Goal: Task Accomplishment & Management: Manage account settings

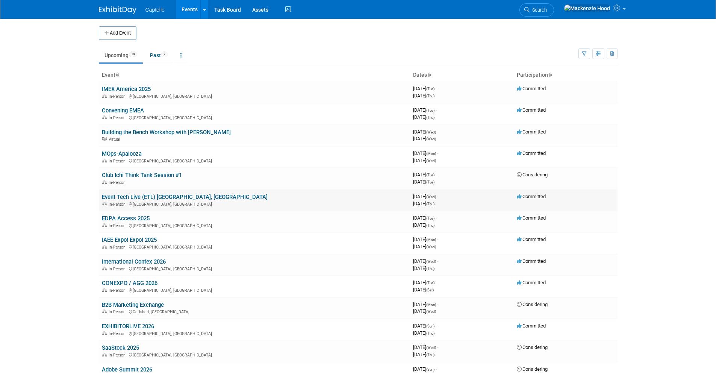
click at [166, 198] on link "Event Tech Live (ETL) [GEOGRAPHIC_DATA], [GEOGRAPHIC_DATA]" at bounding box center [185, 197] width 166 height 7
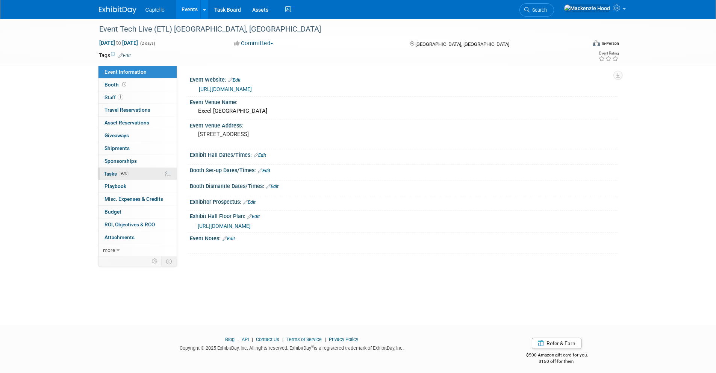
click at [133, 174] on link "90% Tasks 90%" at bounding box center [137, 174] width 78 height 12
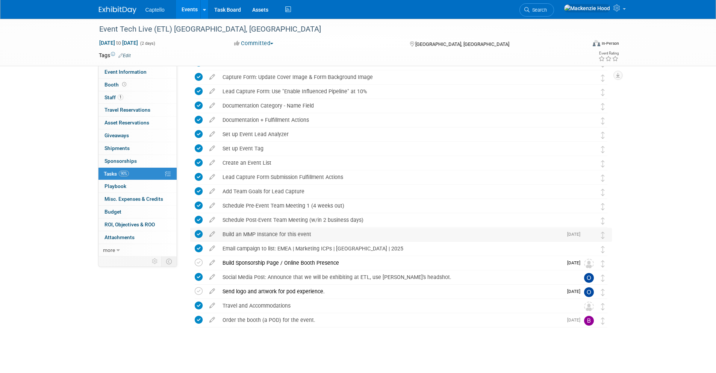
scroll to position [71, 0]
click at [198, 260] on icon at bounding box center [199, 262] width 8 height 8
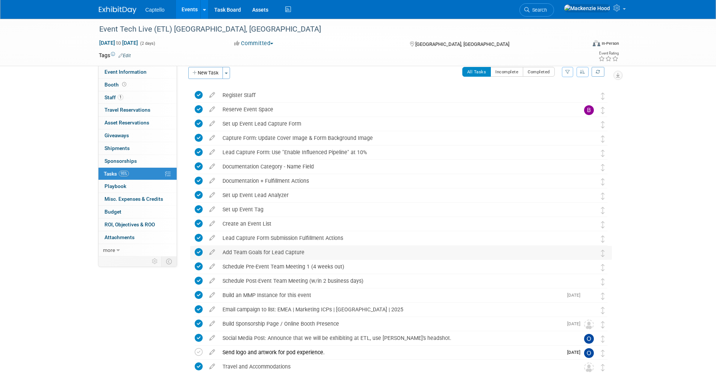
scroll to position [0, 0]
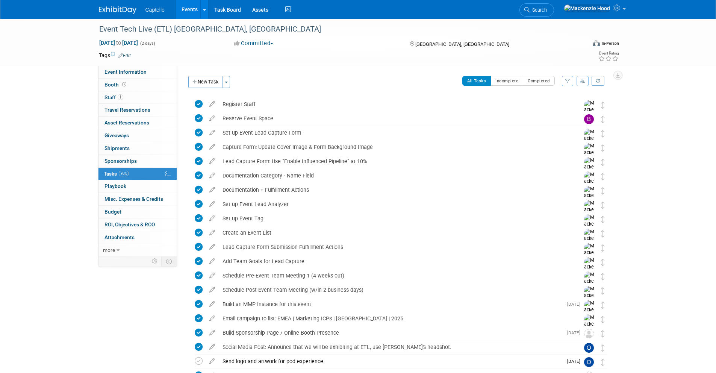
click at [97, 5] on div "Captello Events Add Event Bulk Upload Events Shareable Event Boards Recently Vi…" at bounding box center [358, 9] width 530 height 19
click at [118, 15] on div "Captello Events Add Event Bulk Upload Events Shareable Event Boards Recently Vi…" at bounding box center [358, 9] width 519 height 19
click at [119, 9] on img at bounding box center [118, 10] width 38 height 8
